Goal: Information Seeking & Learning: Learn about a topic

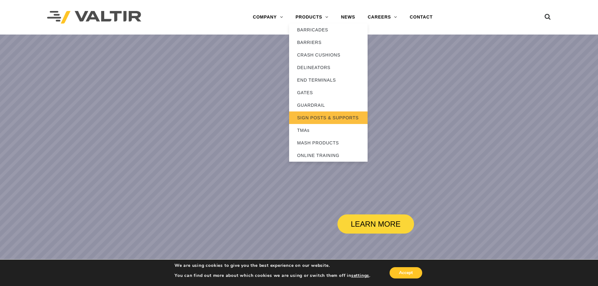
click at [317, 117] on link "SIGN POSTS & SUPPORTS" at bounding box center [328, 117] width 78 height 13
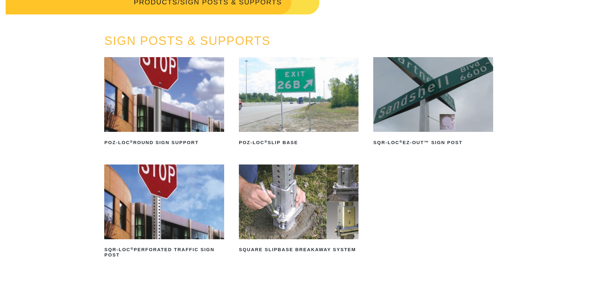
scroll to position [94, 0]
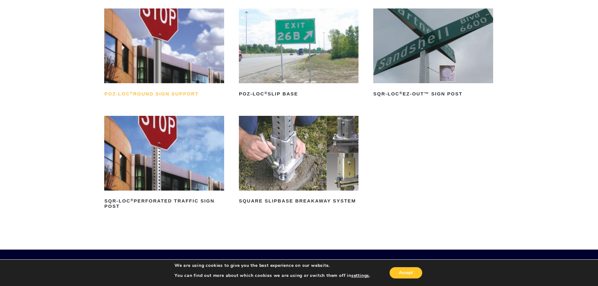
click at [169, 94] on h2 "POZ-LOC ® Round Sign Support" at bounding box center [164, 94] width 120 height 10
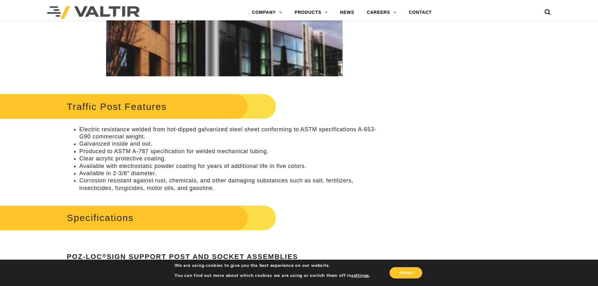
scroll to position [286, 0]
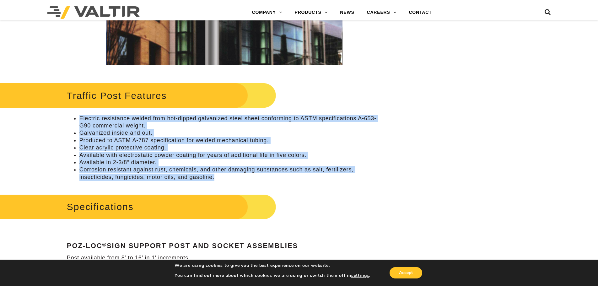
drag, startPoint x: 81, startPoint y: 119, endPoint x: 230, endPoint y: 177, distance: 159.5
click at [230, 177] on ul "Electric resistance welded from hot-dipped galvanized steel sheet conforming to…" at bounding box center [224, 148] width 315 height 66
copy ul "Electric resistance welded from hot-dipped galvanized steel sheet conforming to…"
